Goal: Task Accomplishment & Management: Manage account settings

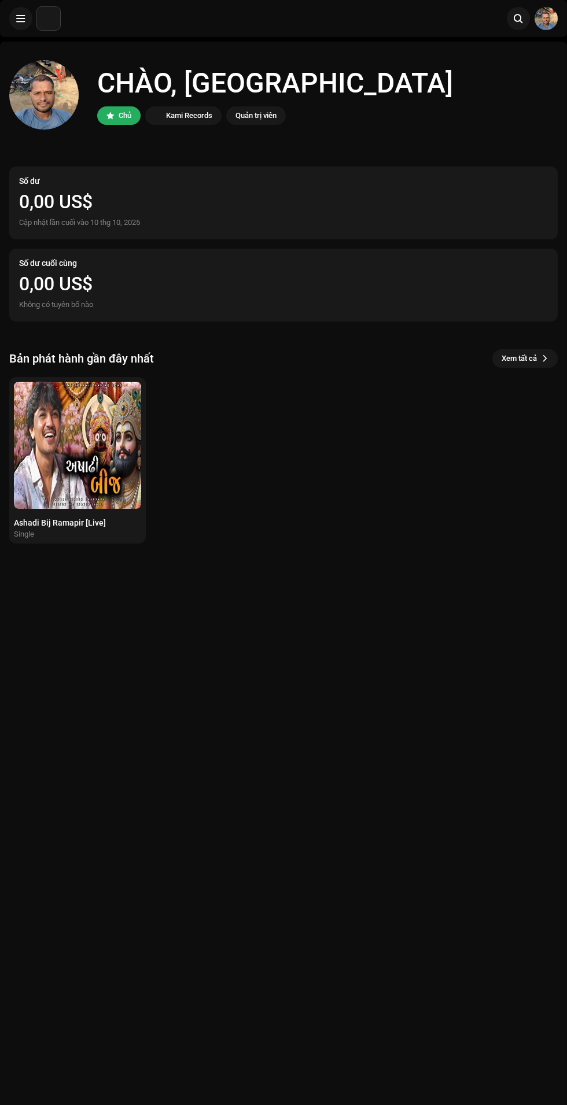
click at [35, 89] on img at bounding box center [43, 94] width 69 height 69
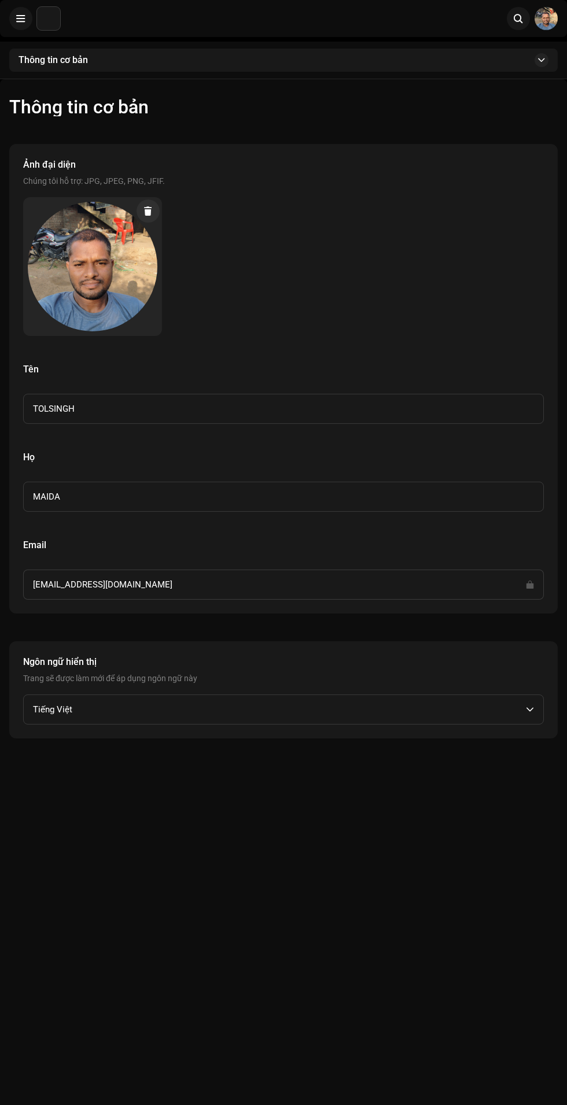
click at [21, 17] on span at bounding box center [21, 18] width 9 height 9
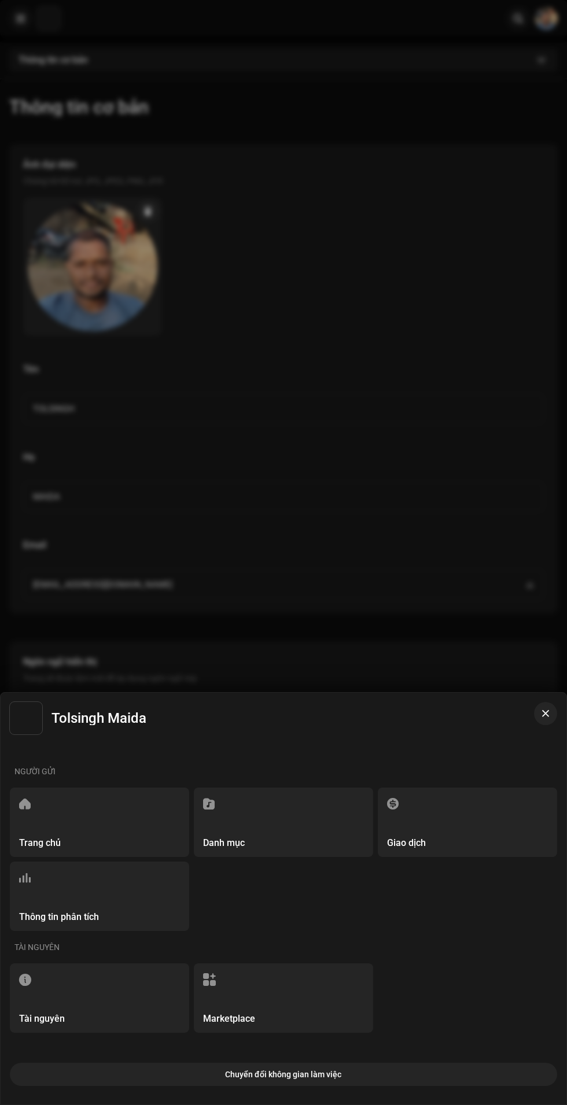
click at [545, 714] on span "button" at bounding box center [545, 713] width 7 height 9
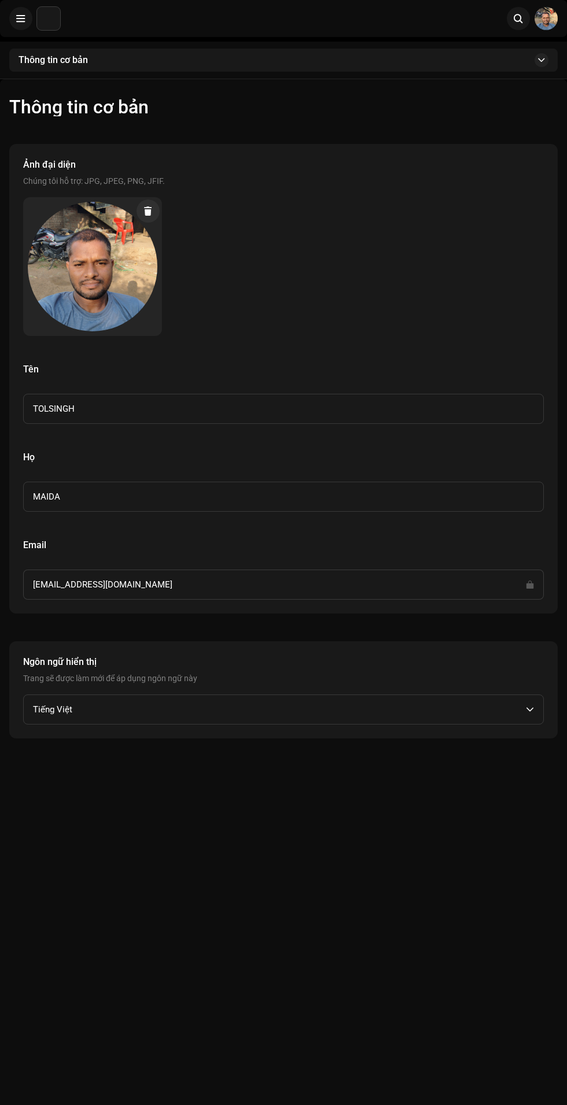
click at [530, 709] on icon "dropdown trigger" at bounding box center [530, 710] width 8 height 8
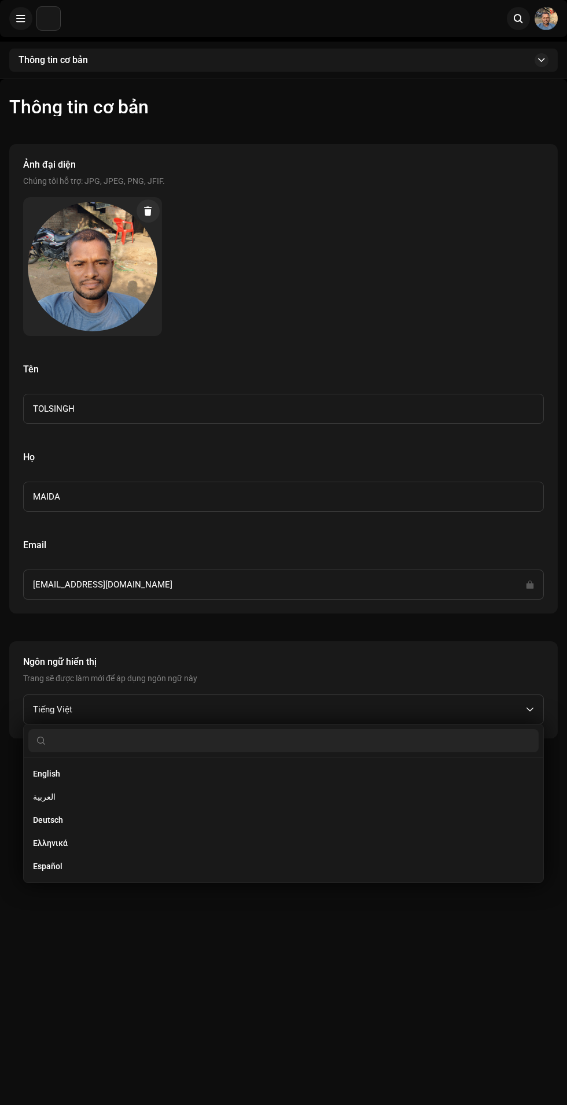
scroll to position [296, 0]
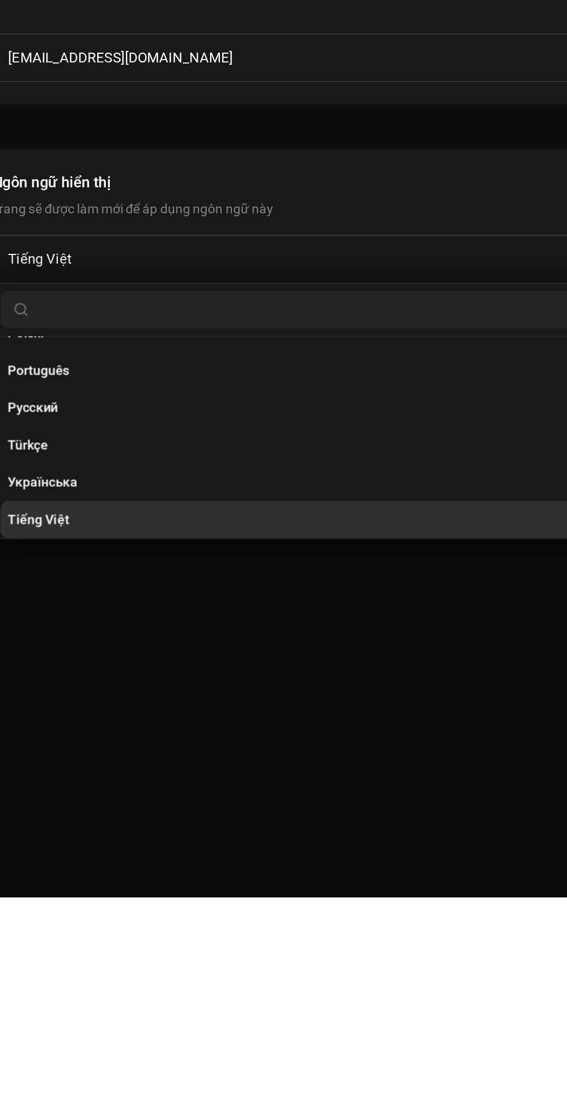
click at [291, 657] on h5 "Ngôn ngữ hiển thị" at bounding box center [283, 662] width 521 height 14
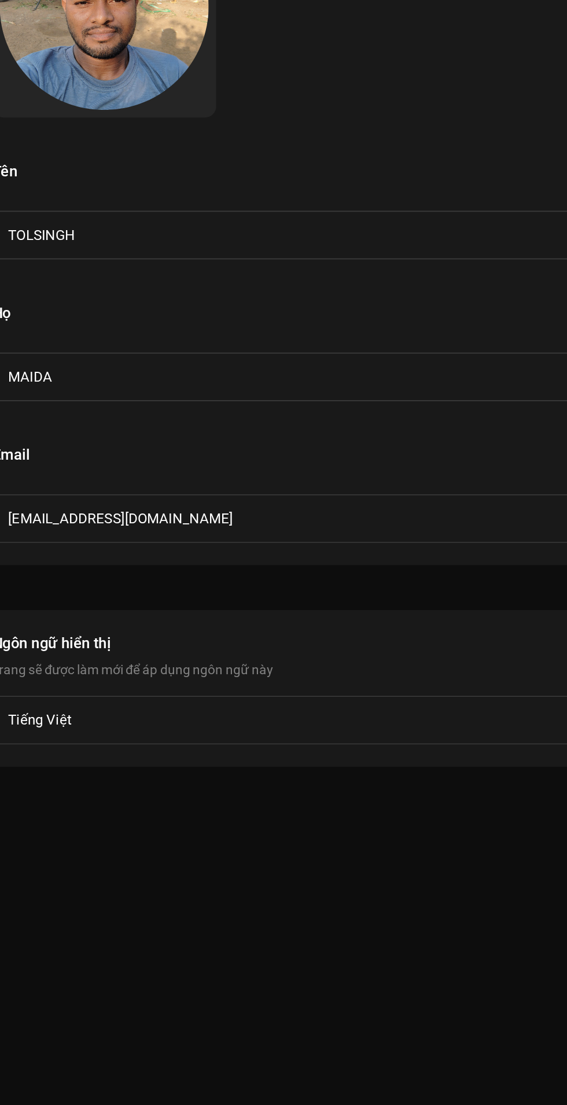
scroll to position [0, 0]
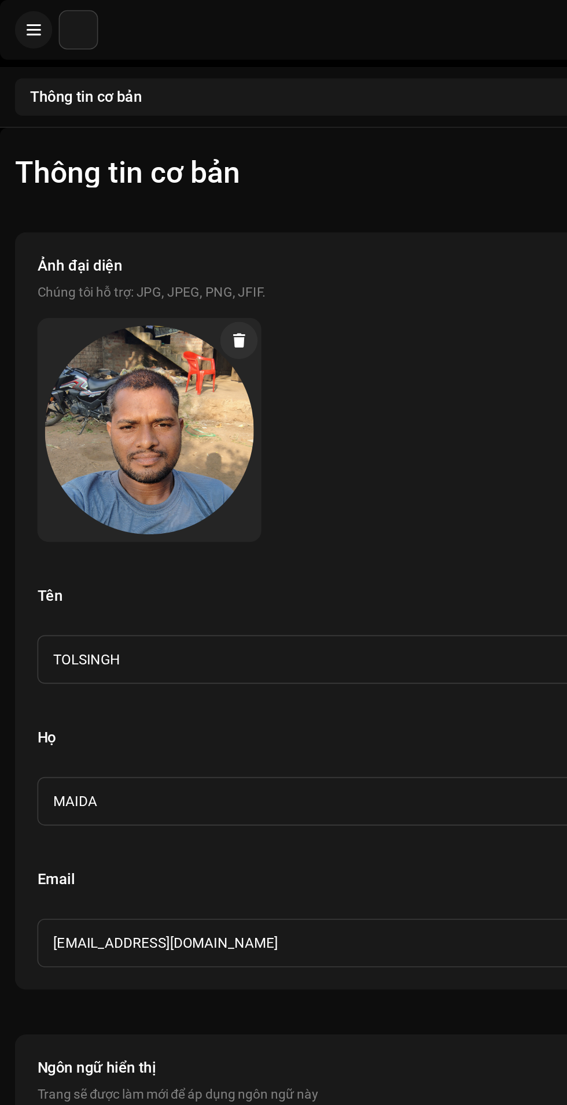
click at [25, 18] on span at bounding box center [21, 18] width 9 height 9
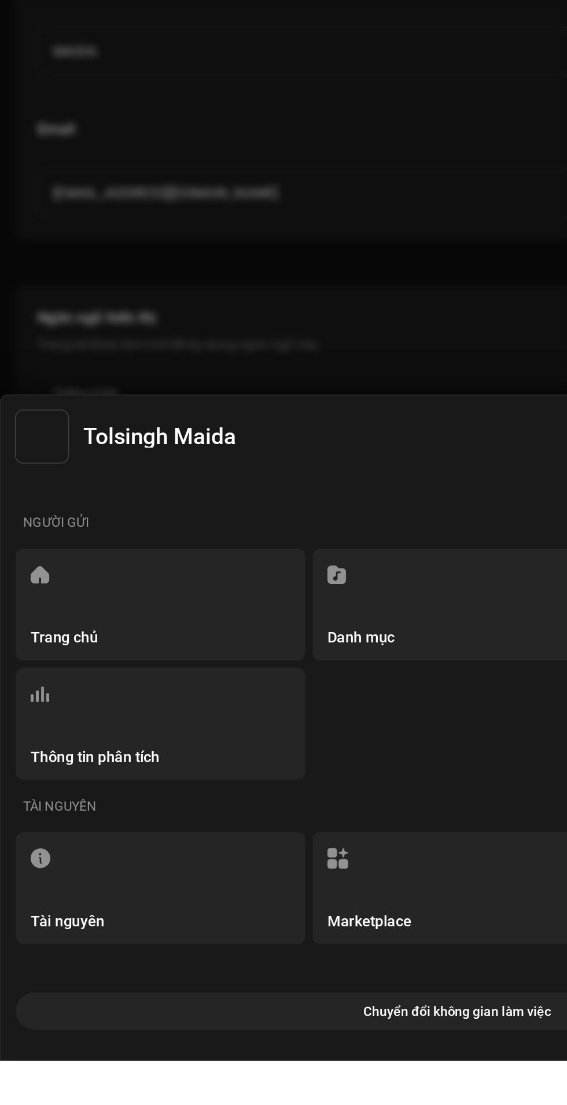
scroll to position [18, 0]
click at [63, 857] on div "Trang chủ" at bounding box center [99, 822] width 179 height 69
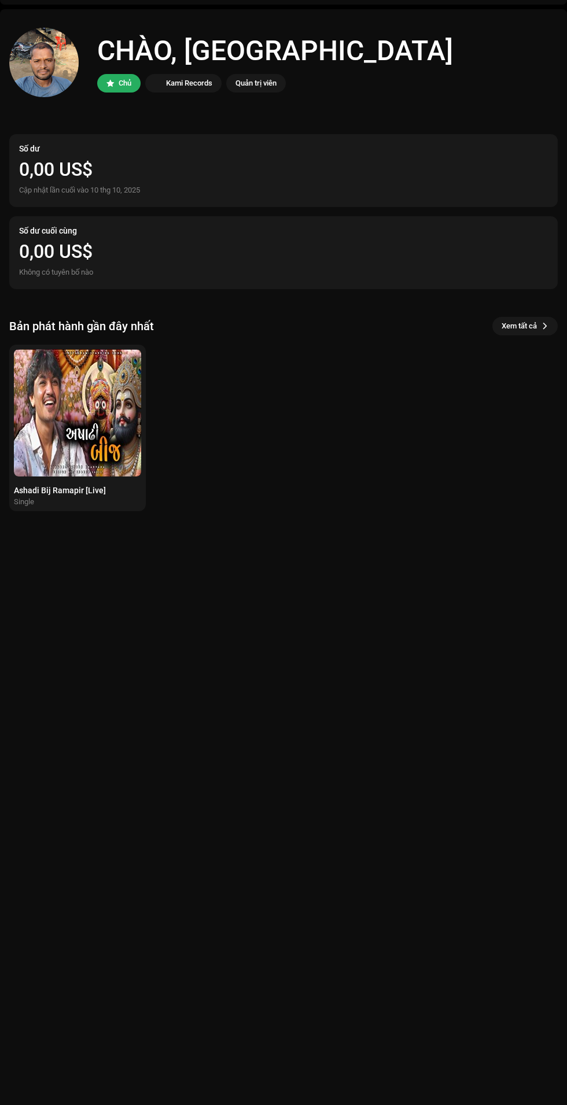
scroll to position [1, 0]
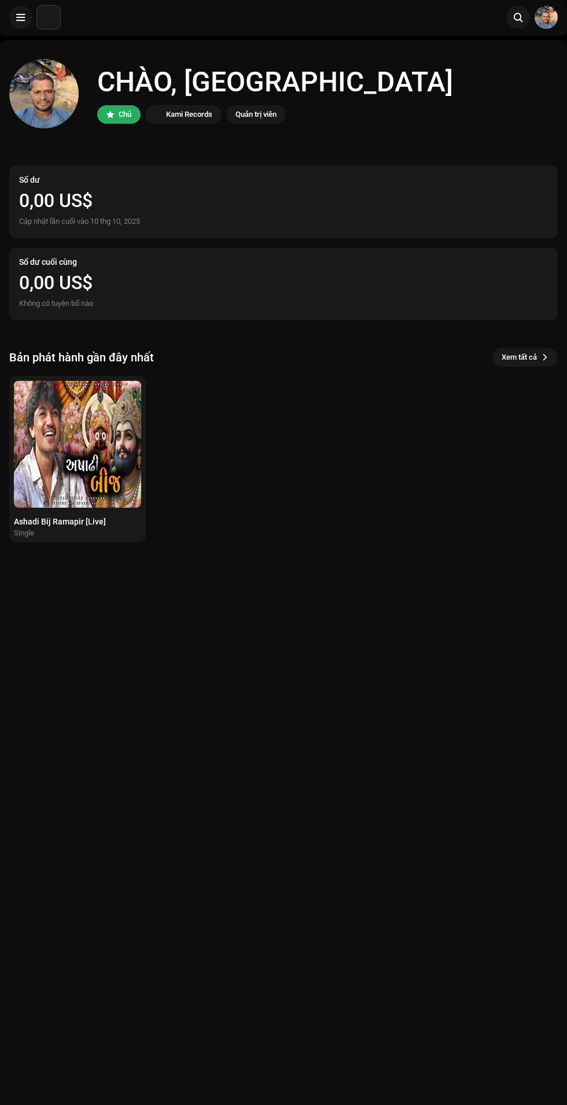
click at [85, 442] on img at bounding box center [77, 444] width 127 height 127
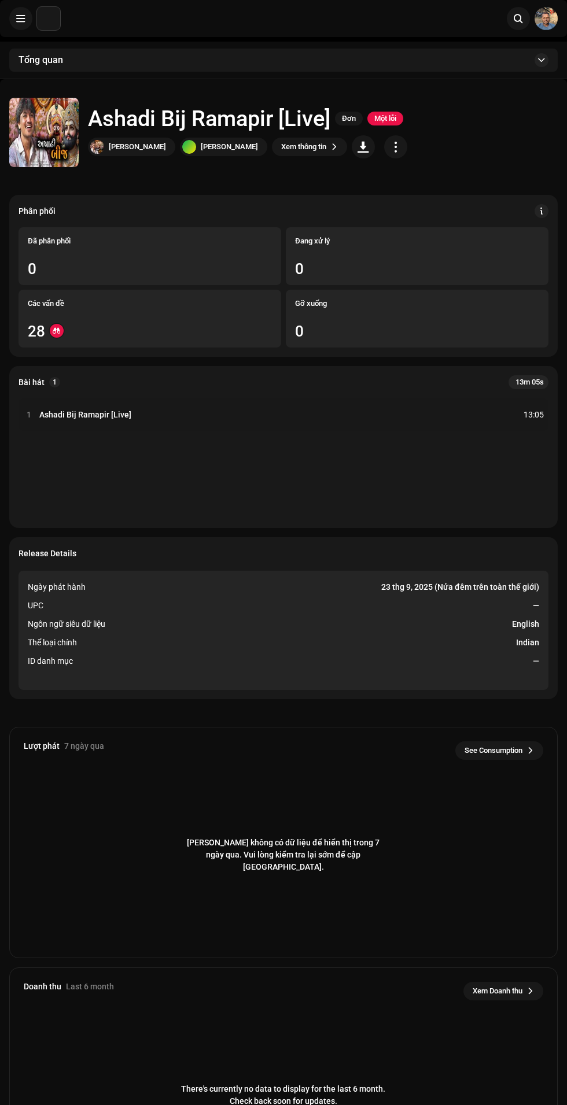
click at [399, 149] on span "button" at bounding box center [395, 146] width 11 height 9
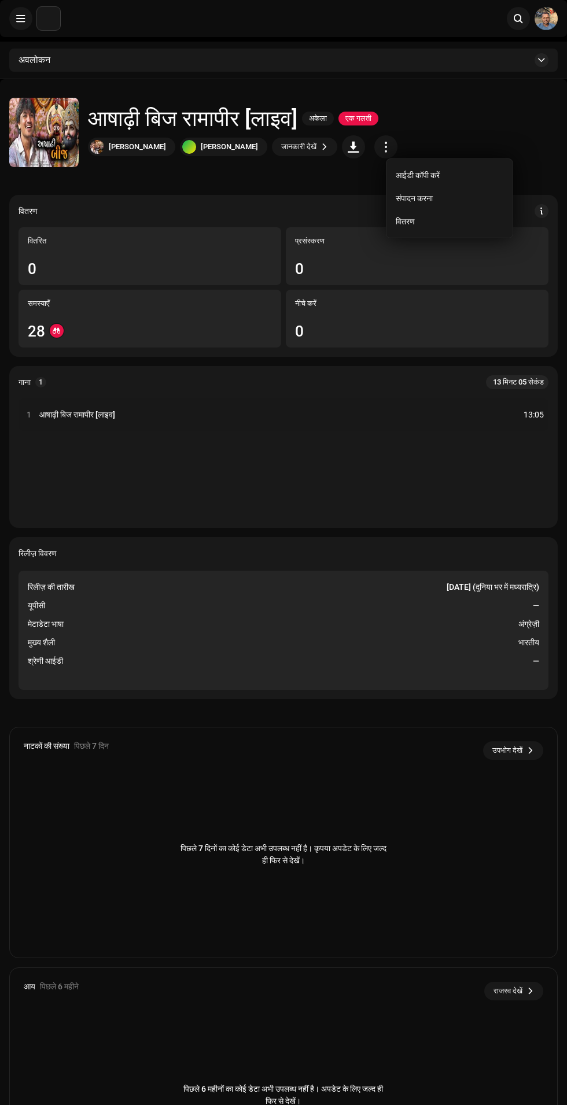
click at [433, 221] on div "वितरण" at bounding box center [450, 221] width 108 height 9
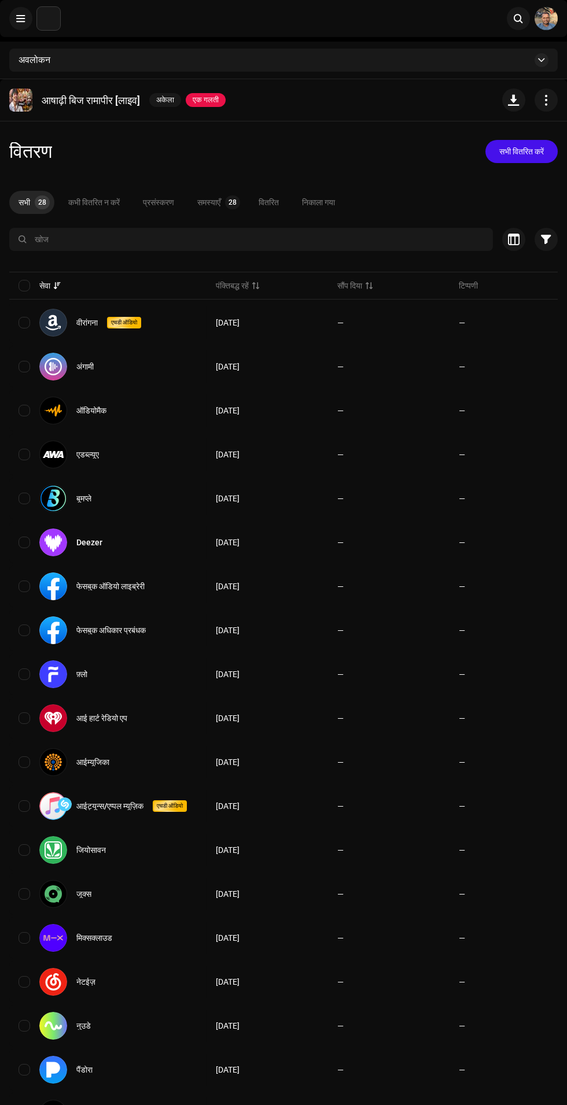
click at [219, 99] on font "एक गलती" at bounding box center [206, 99] width 26 height 9
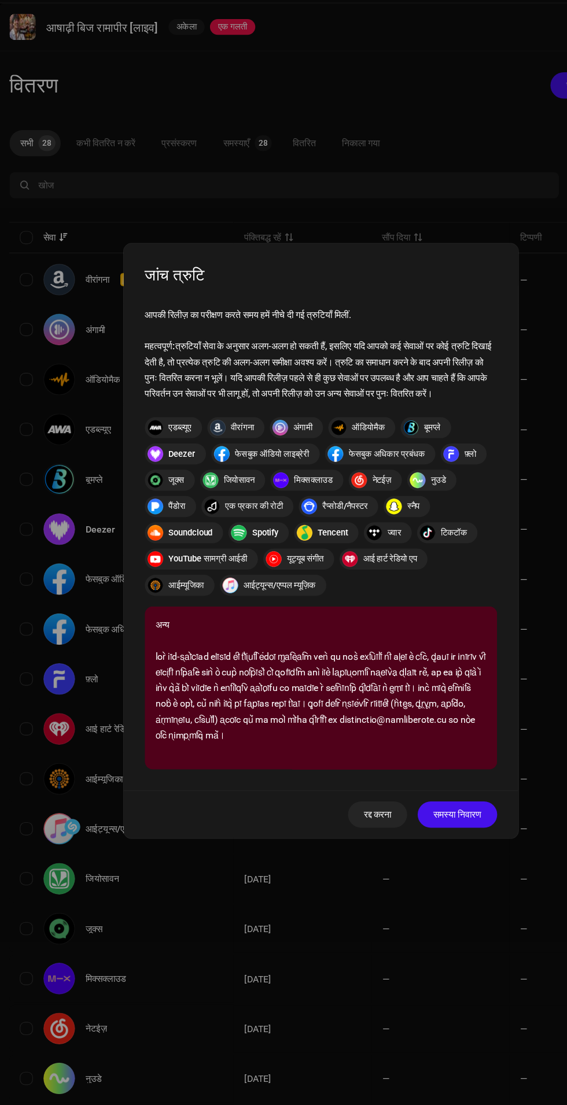
click at [406, 798] on font "समस्या निवारण" at bounding box center [403, 793] width 42 height 9
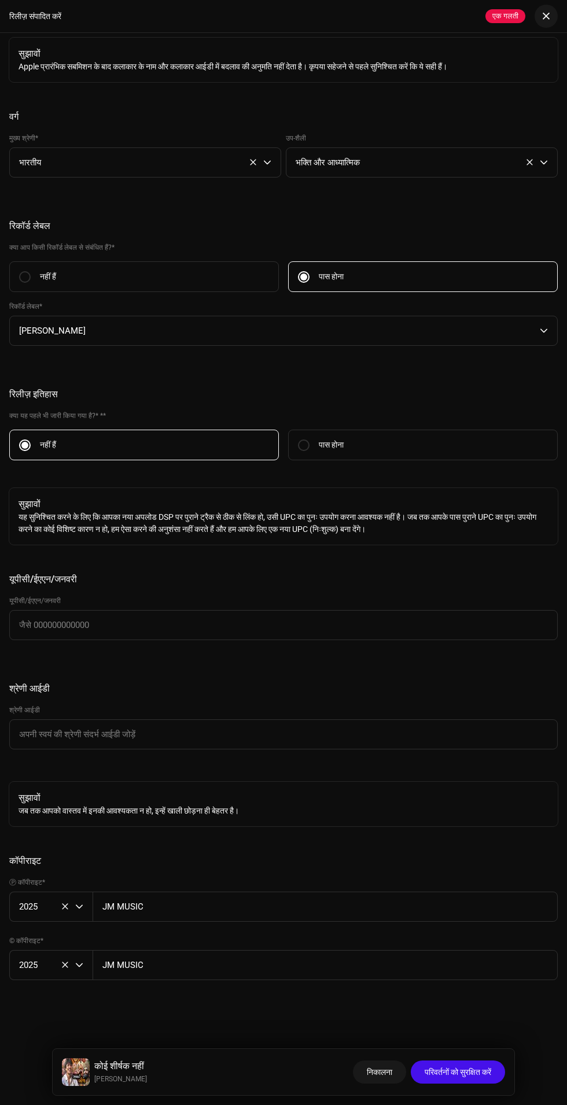
scroll to position [2529, 0]
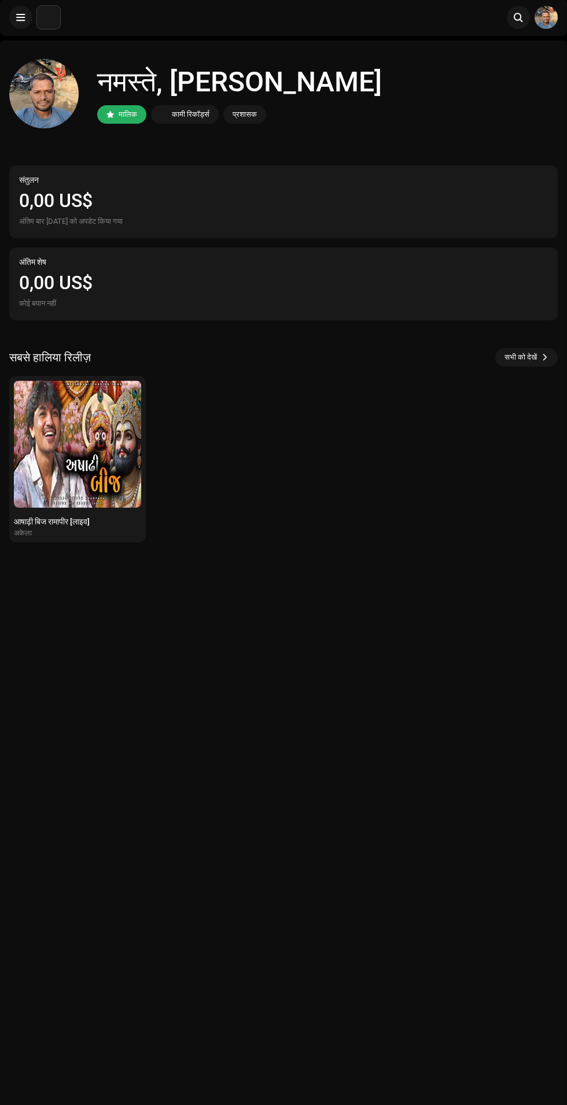
scroll to position [9, 0]
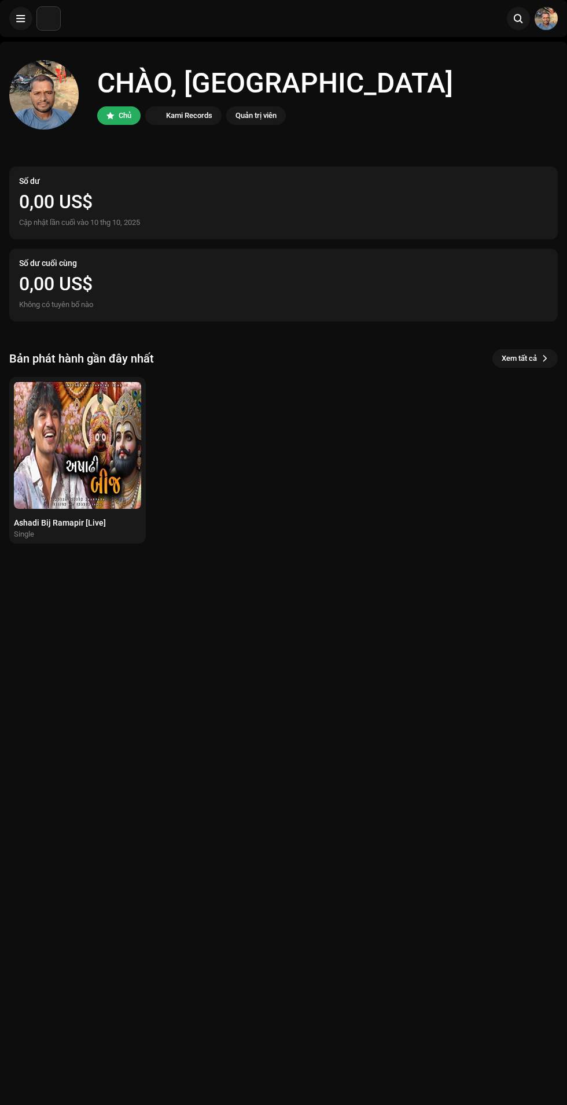
click at [559, 967] on div "CHÀO, TOLSINGH Chủ Kami Records Quản trị viên Số dư 0,00 US$ Cập nhật lần cuối …" at bounding box center [283, 594] width 567 height 1105
